Goal: Find specific page/section: Find specific page/section

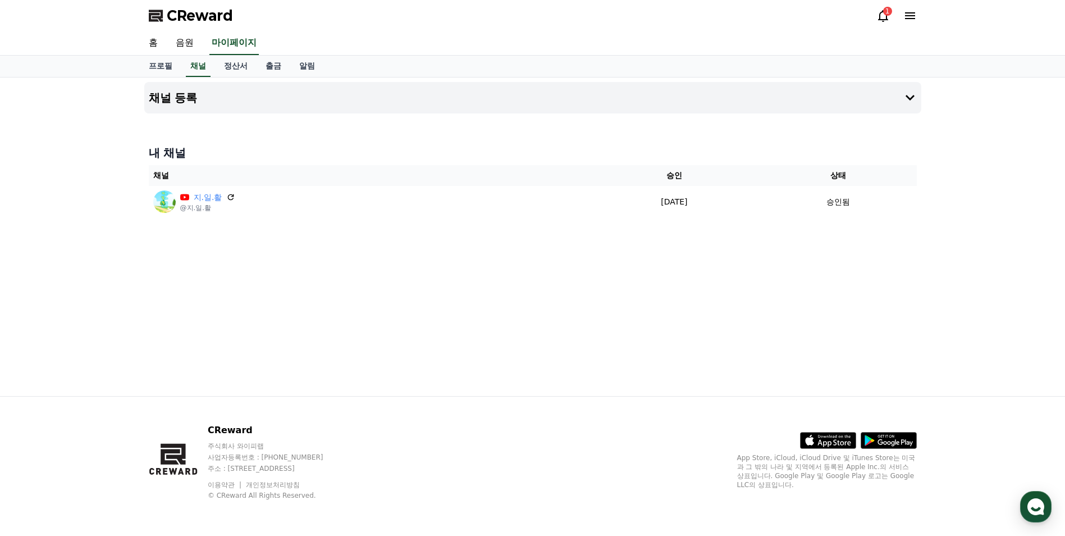
click at [882, 18] on icon at bounding box center [882, 15] width 13 height 13
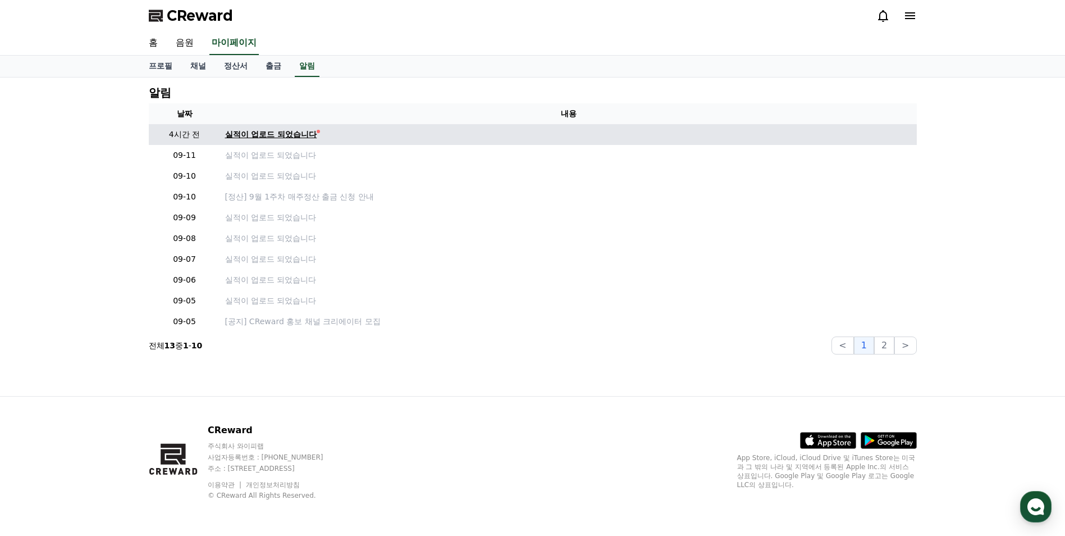
click at [313, 135] on div "실적이 업로드 되었습니다" at bounding box center [271, 135] width 92 height 12
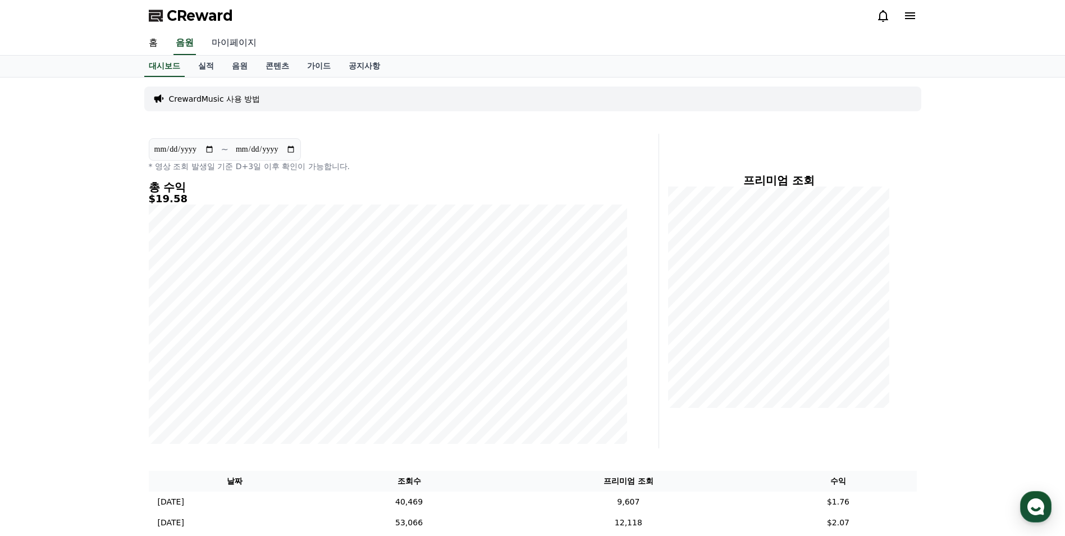
click at [239, 38] on link "마이페이지" at bounding box center [234, 43] width 63 height 24
select select "**********"
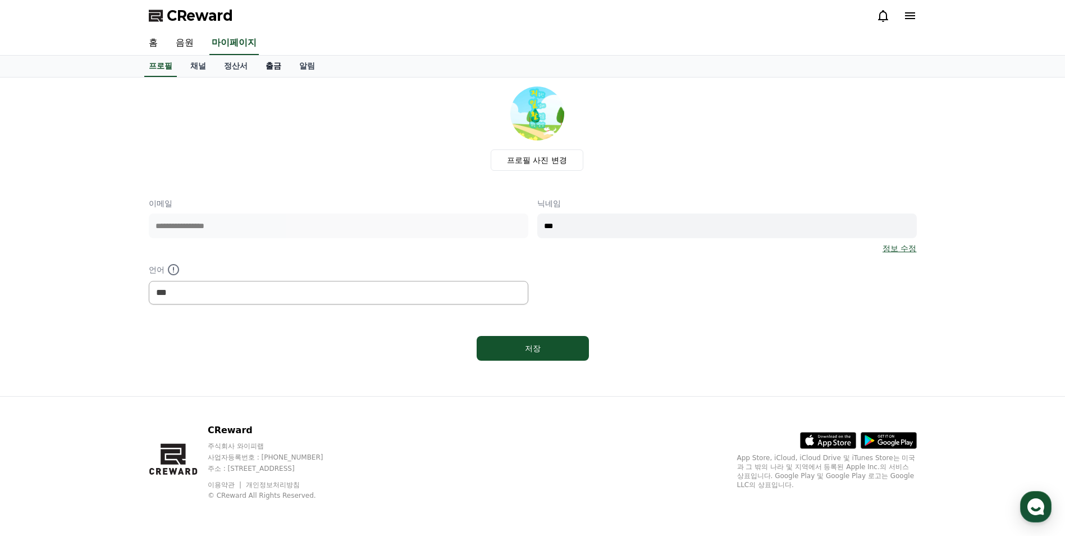
click at [277, 70] on link "출금" at bounding box center [274, 66] width 34 height 21
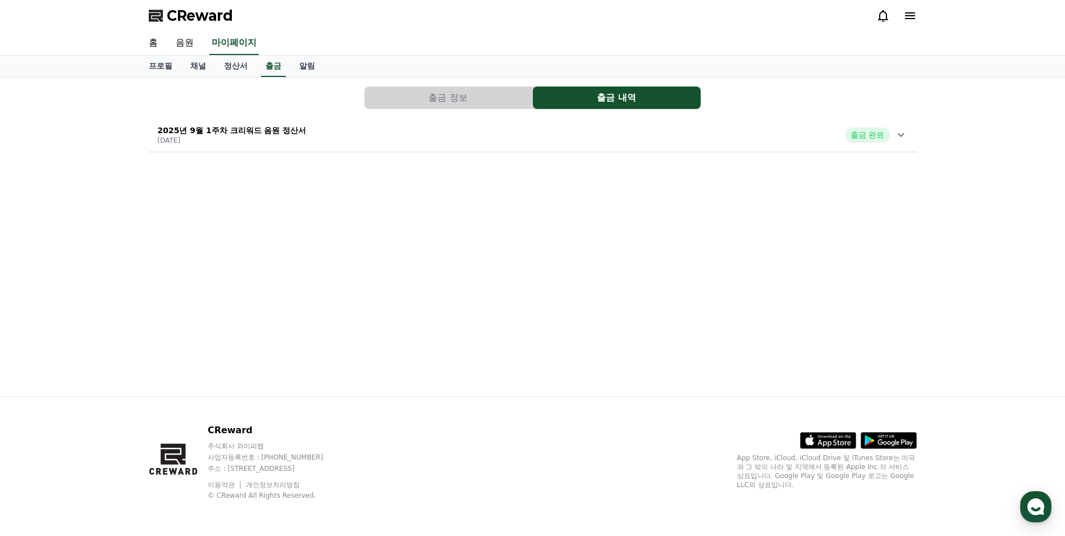
click at [901, 135] on icon at bounding box center [900, 134] width 13 height 13
click at [192, 66] on link "채널" at bounding box center [198, 66] width 34 height 21
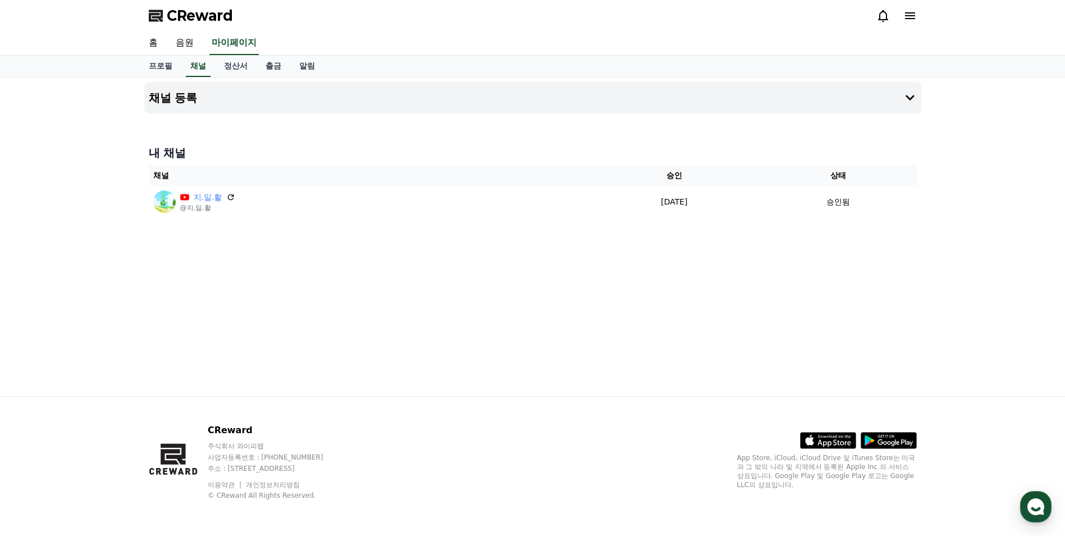
click at [884, 16] on icon at bounding box center [882, 15] width 13 height 13
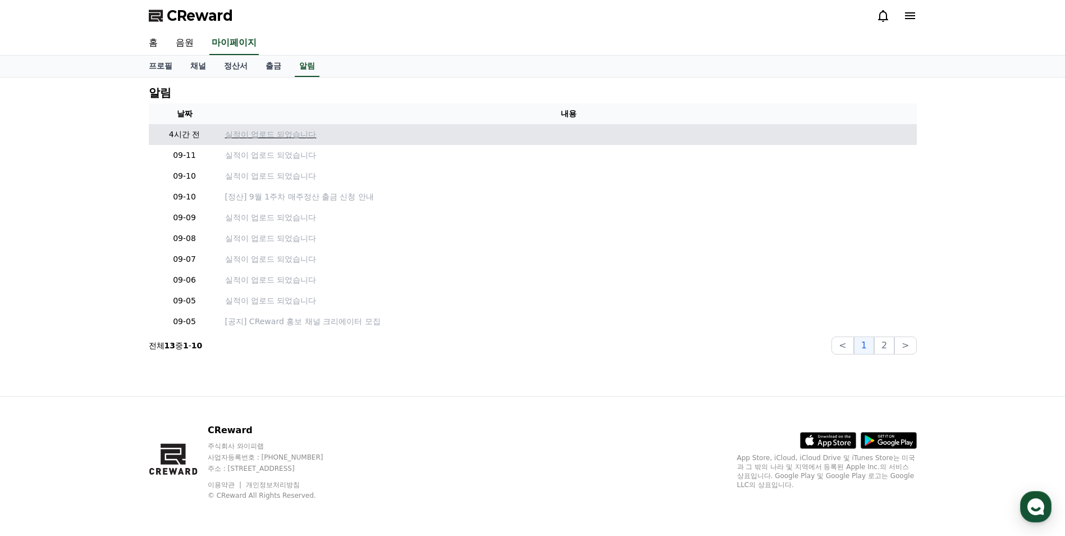
click at [274, 132] on p "실적이 업로드 되었습니다" at bounding box center [568, 135] width 687 height 12
